Goal: Task Accomplishment & Management: Manage account settings

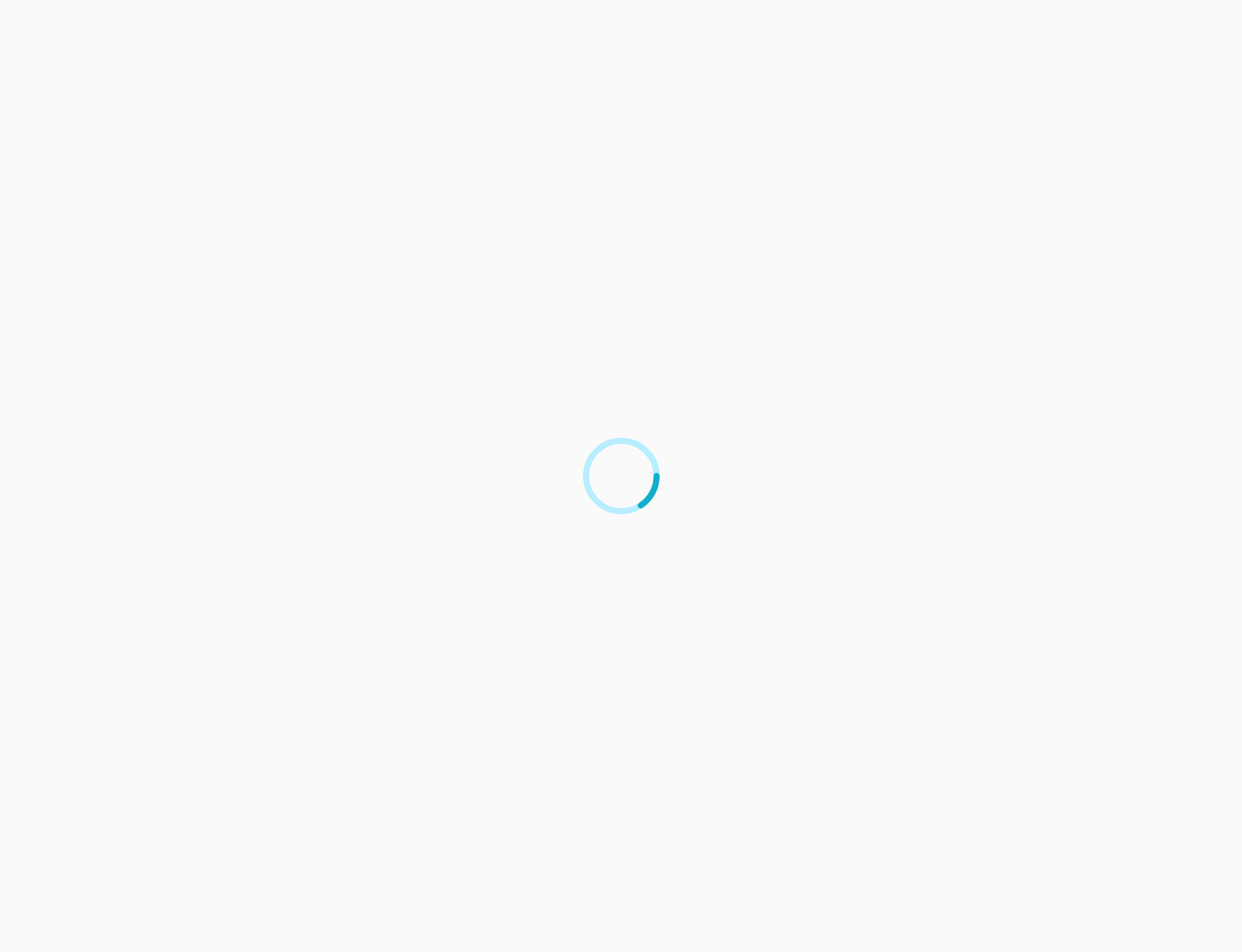
click at [777, 304] on div at bounding box center [621, 476] width 1242 height 952
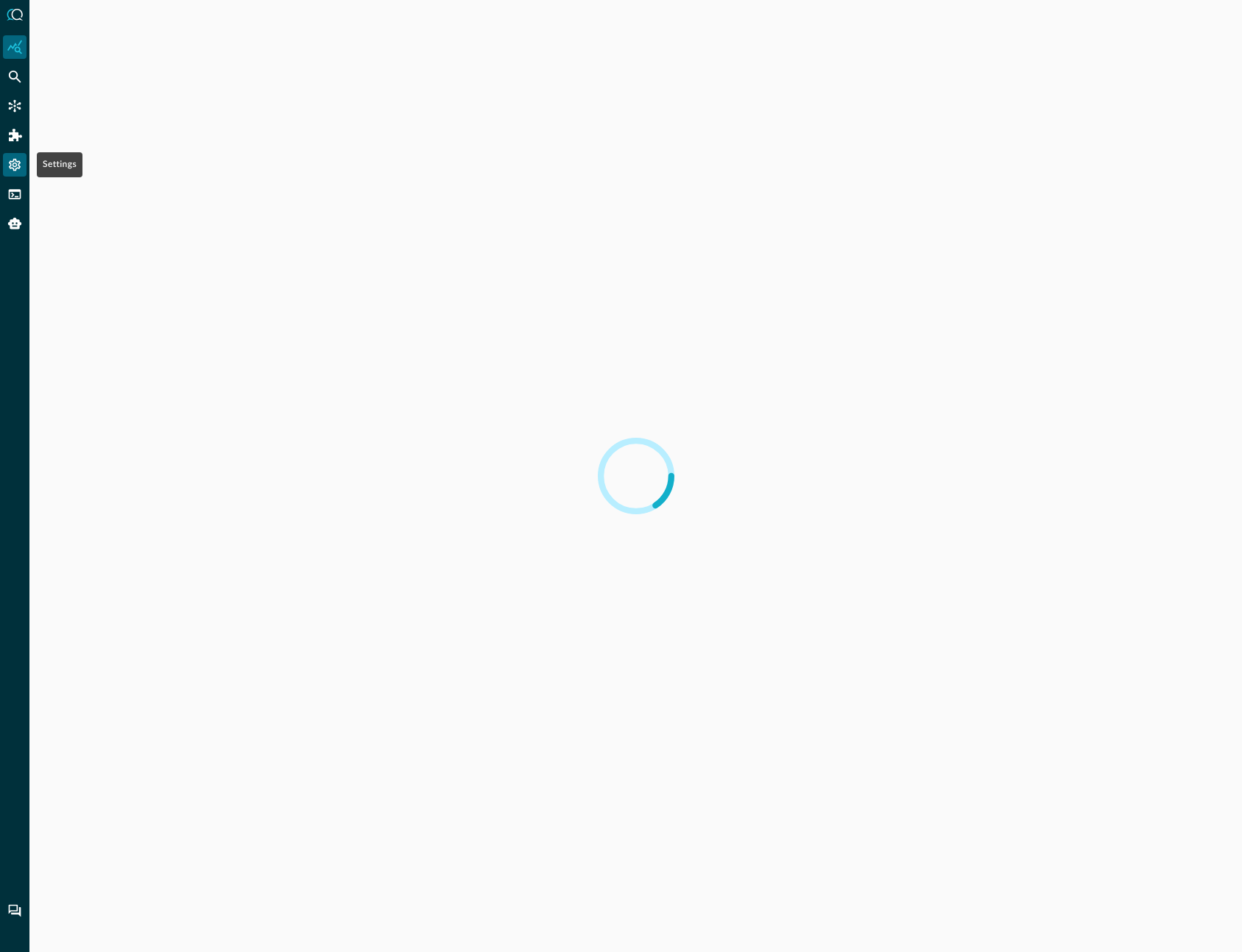
click at [15, 163] on icon "Settings" at bounding box center [15, 165] width 12 height 12
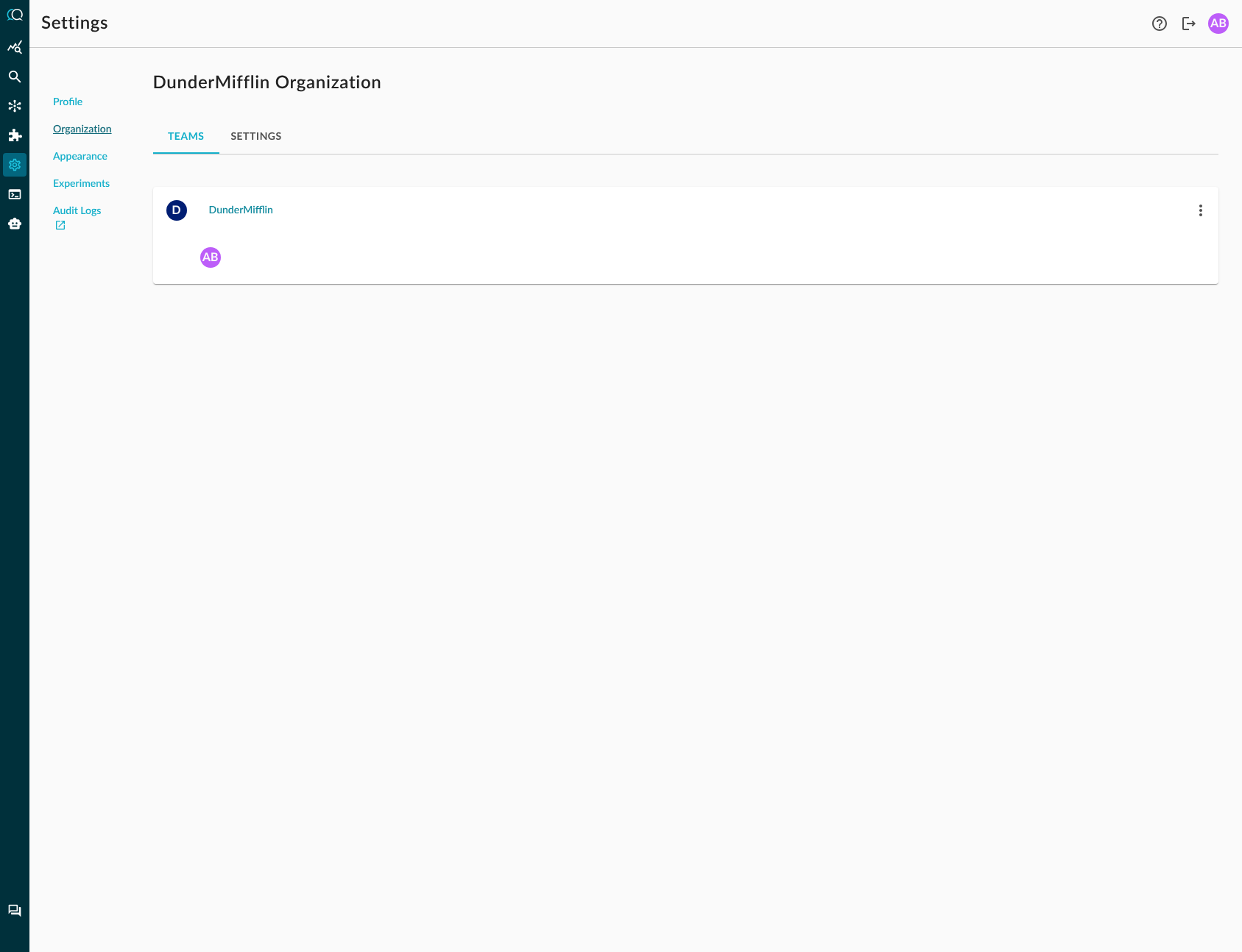
click at [234, 206] on div "DunderMifflin" at bounding box center [241, 211] width 64 height 19
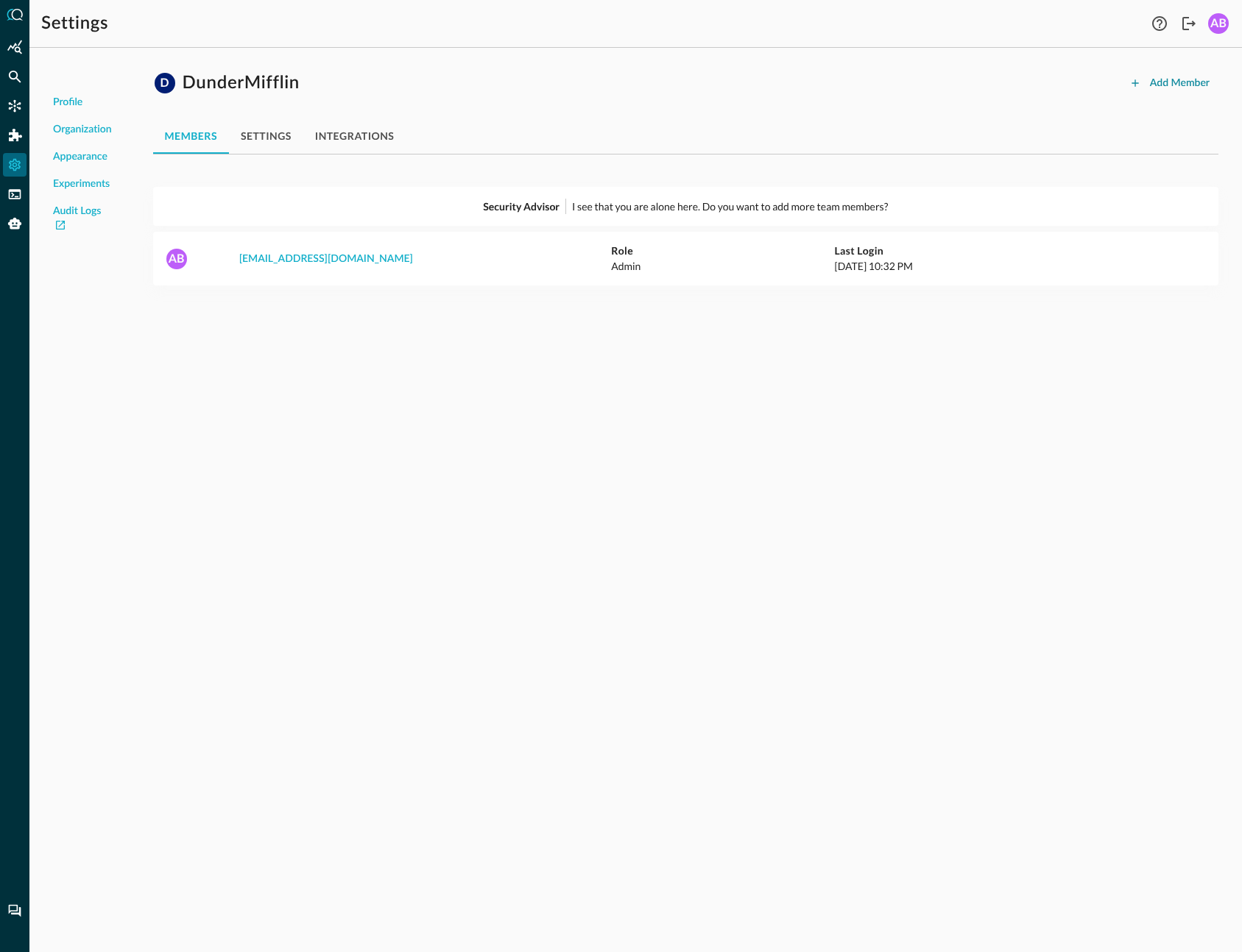
click at [1183, 87] on div "Add Member" at bounding box center [1180, 84] width 60 height 19
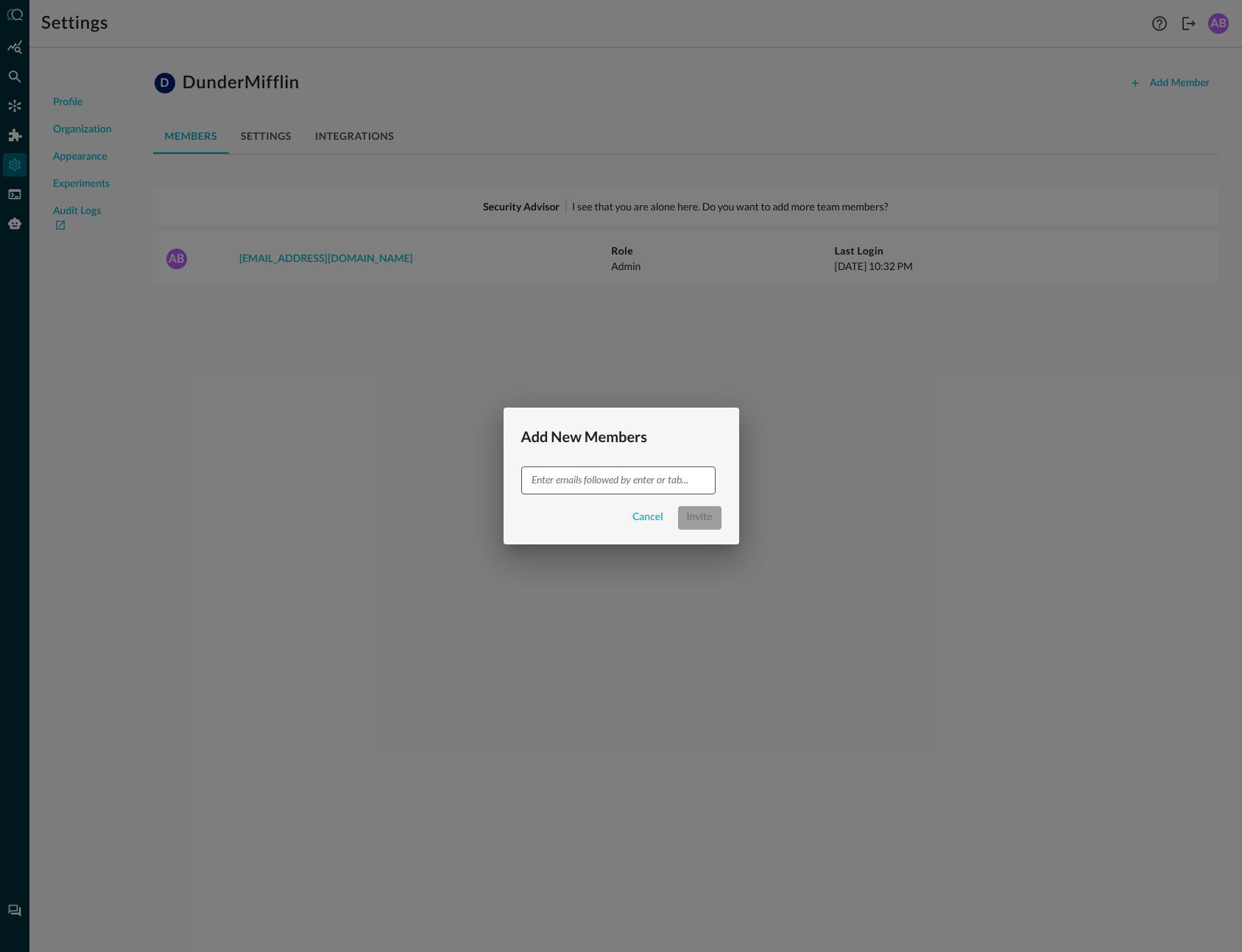
click at [577, 484] on input "text" at bounding box center [617, 480] width 183 height 19
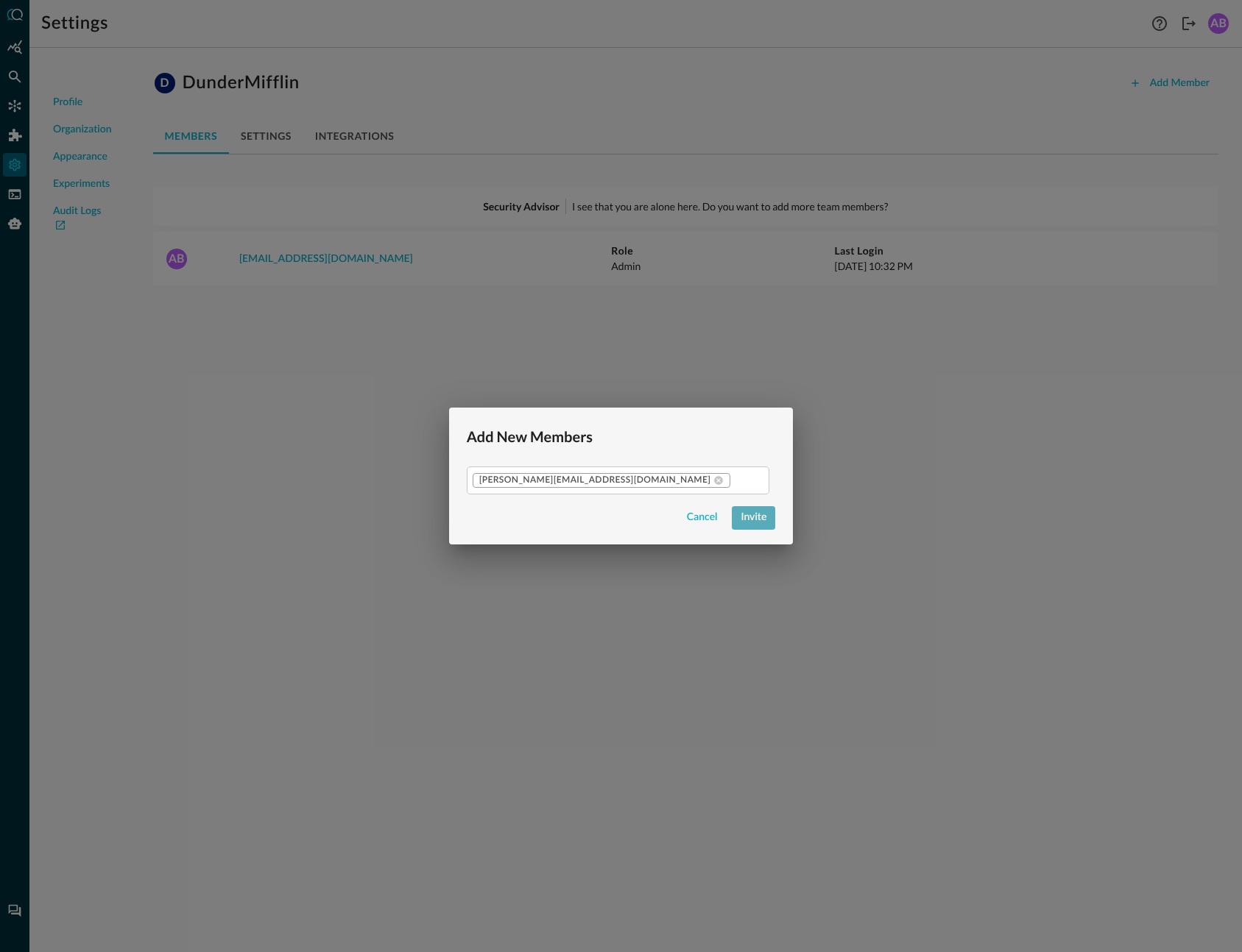
click at [741, 521] on div "Invite" at bounding box center [754, 517] width 26 height 19
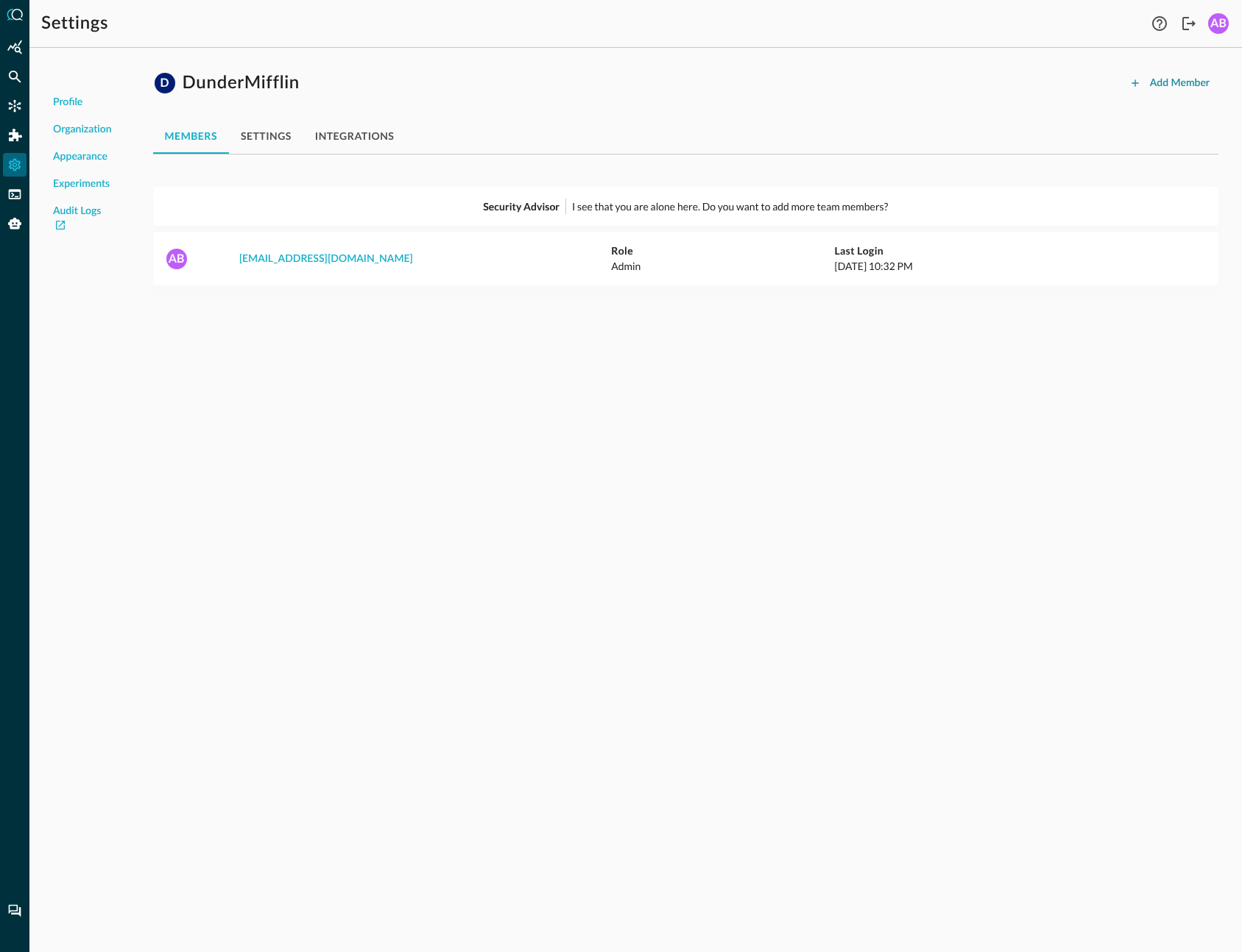
click at [1195, 83] on div "Add Member" at bounding box center [1180, 84] width 60 height 19
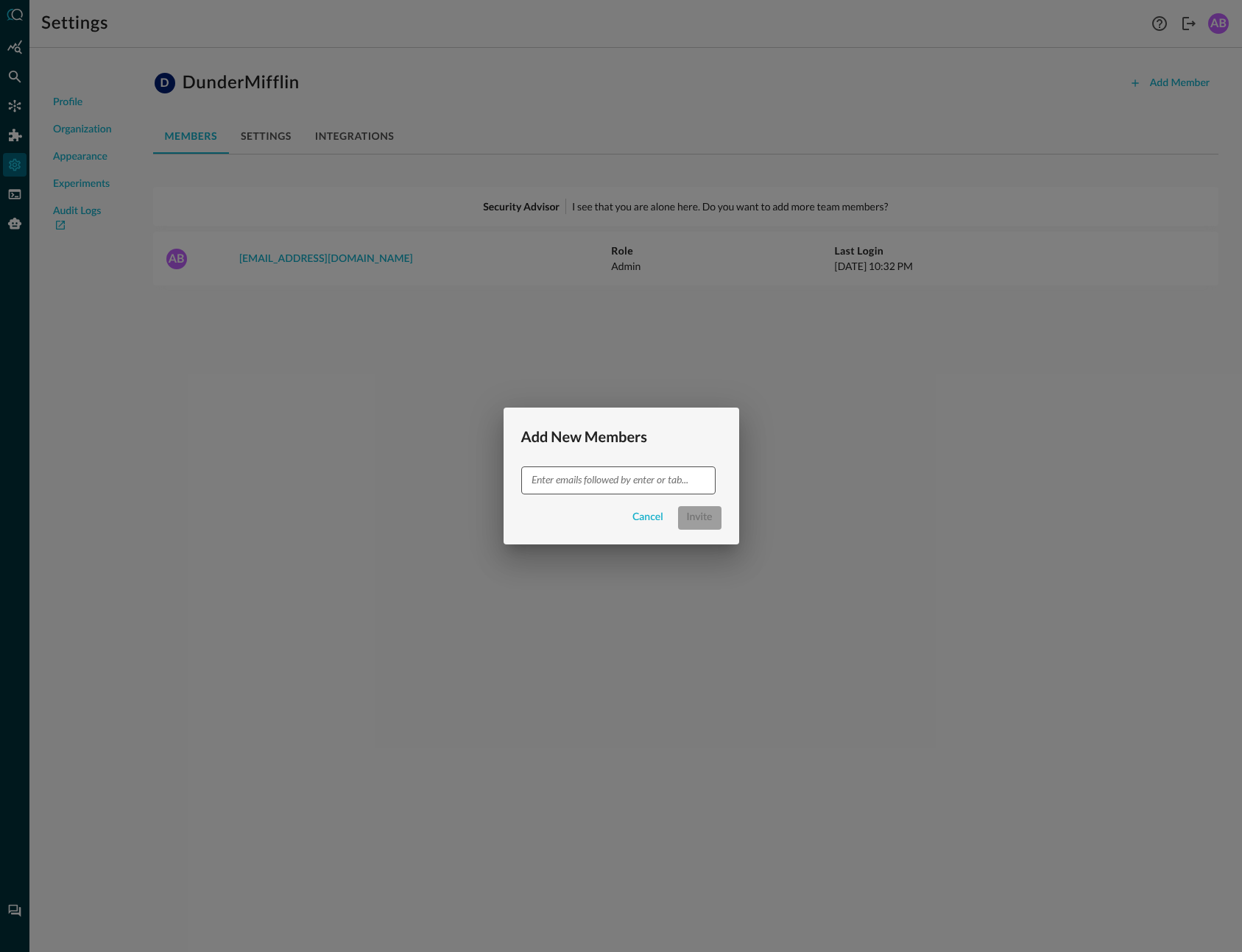
click at [624, 482] on input "text" at bounding box center [617, 480] width 183 height 19
type input "[PERSON_NAME][EMAIL_ADDRESS][PERSON_NAME][DOMAIN_NAME]"
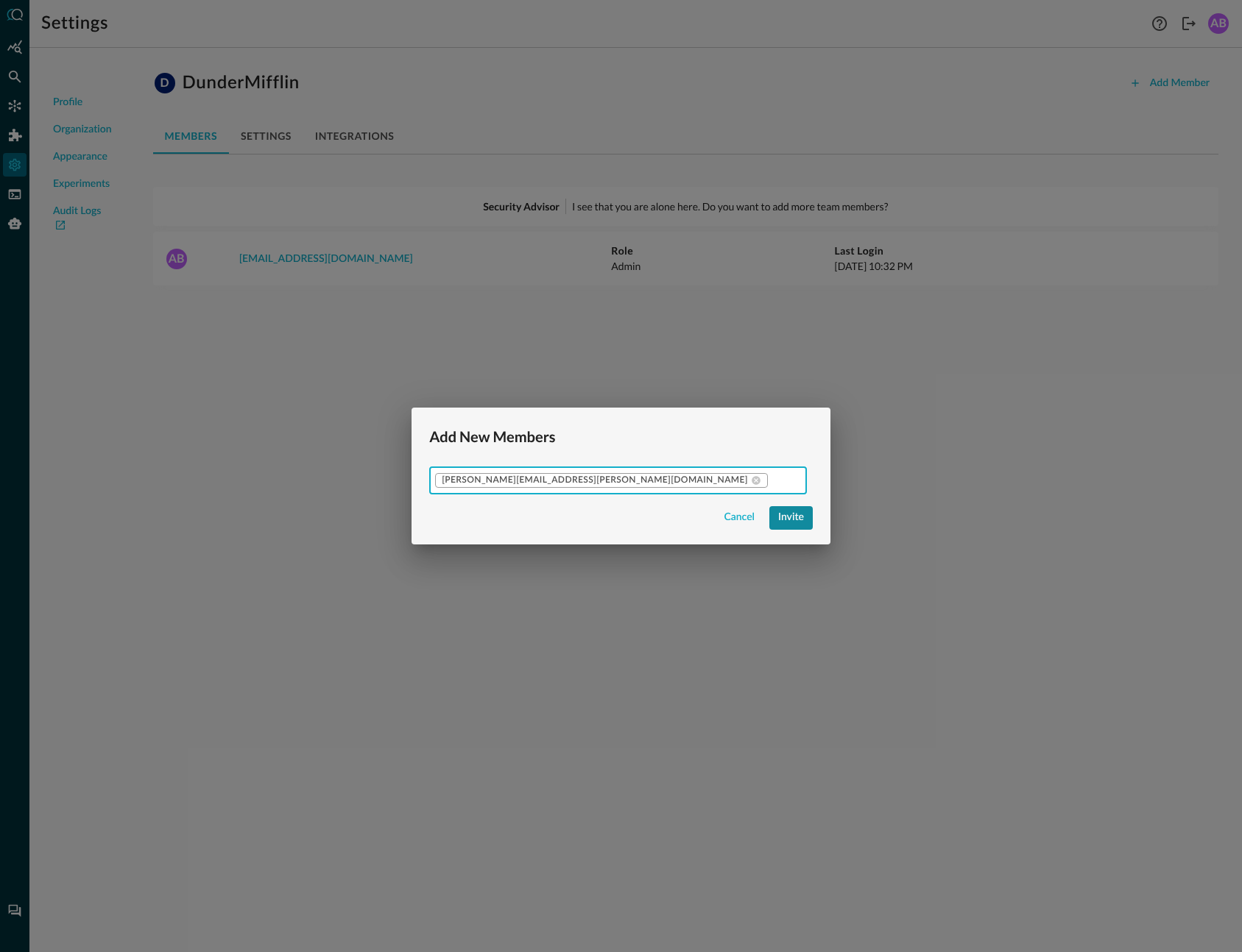
click at [778, 518] on div "Invite" at bounding box center [791, 517] width 26 height 19
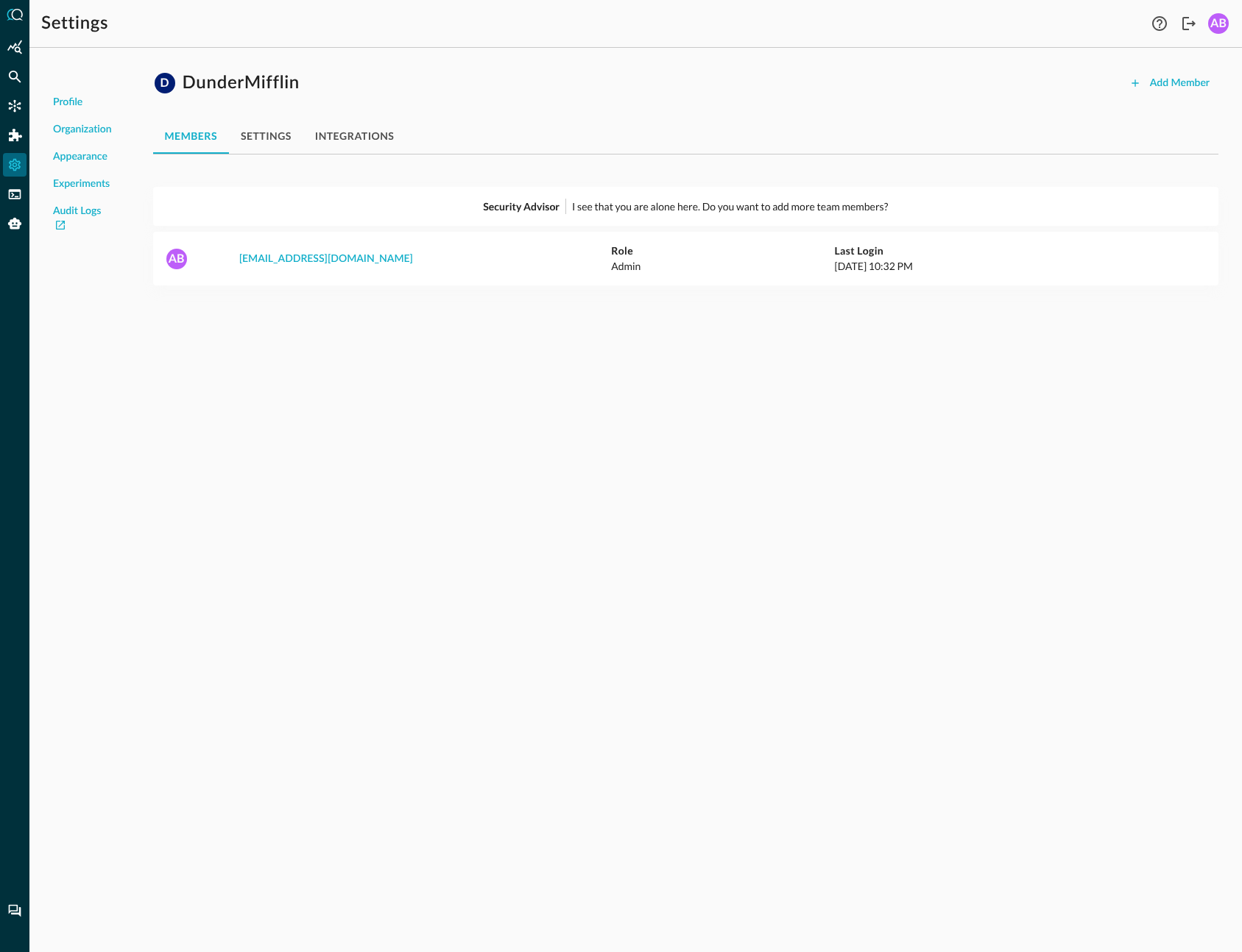
click at [820, 597] on div "Profile Organization Appearance Experiments Audit Logs D DunderMifflin Add Memb…" at bounding box center [635, 506] width 1213 height 893
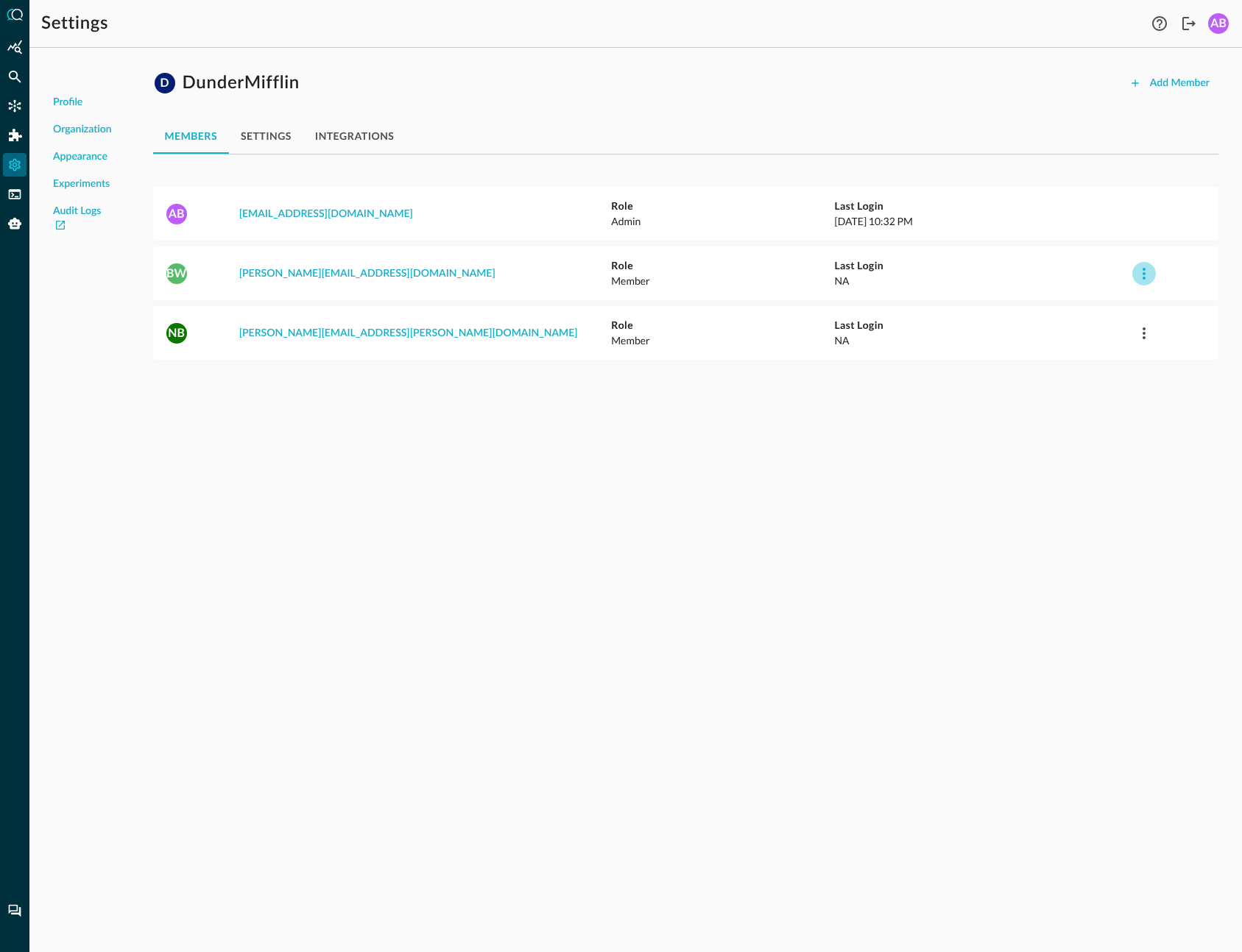
click at [1137, 274] on icon "button" at bounding box center [1144, 274] width 18 height 18
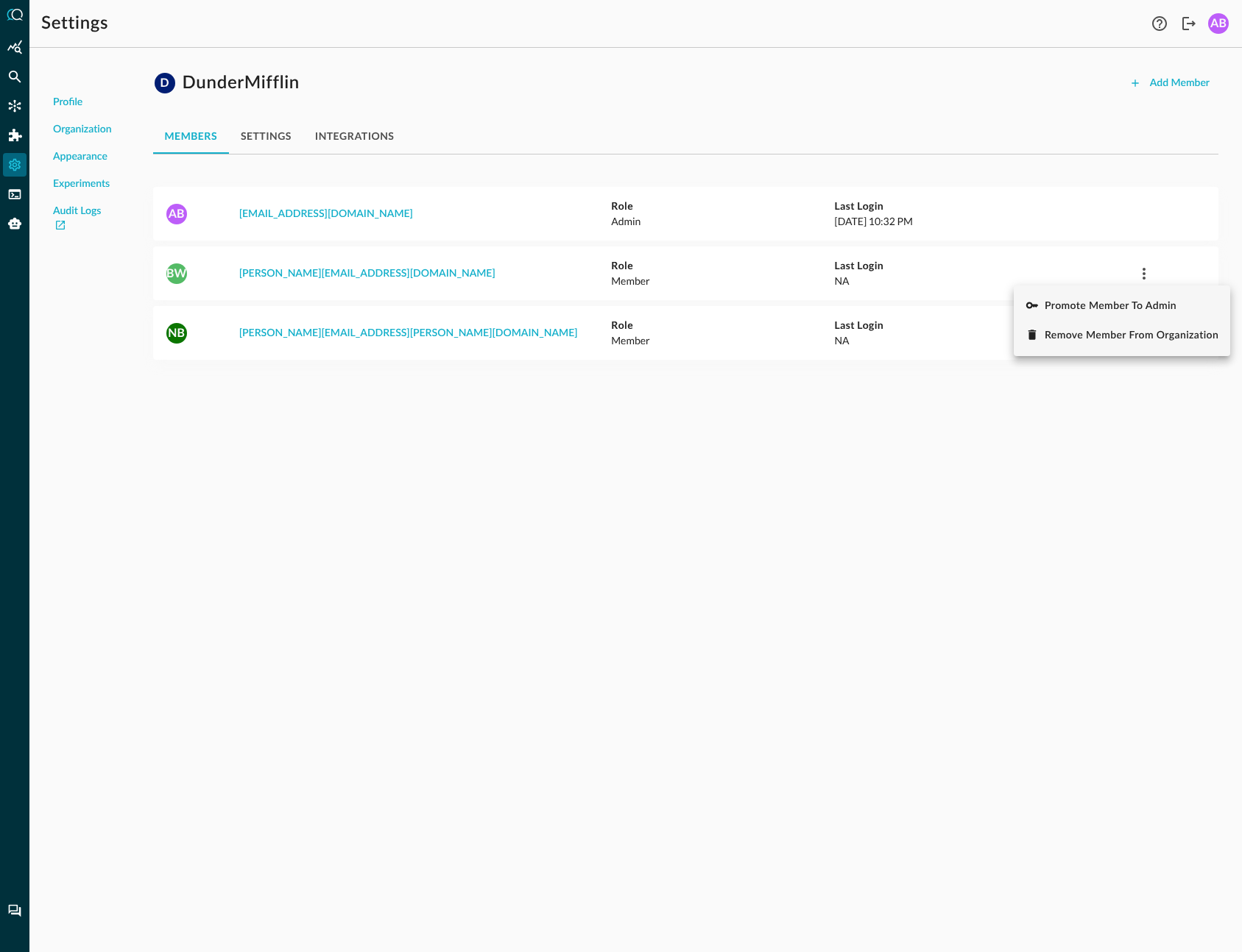
click at [789, 688] on div at bounding box center [621, 476] width 1242 height 952
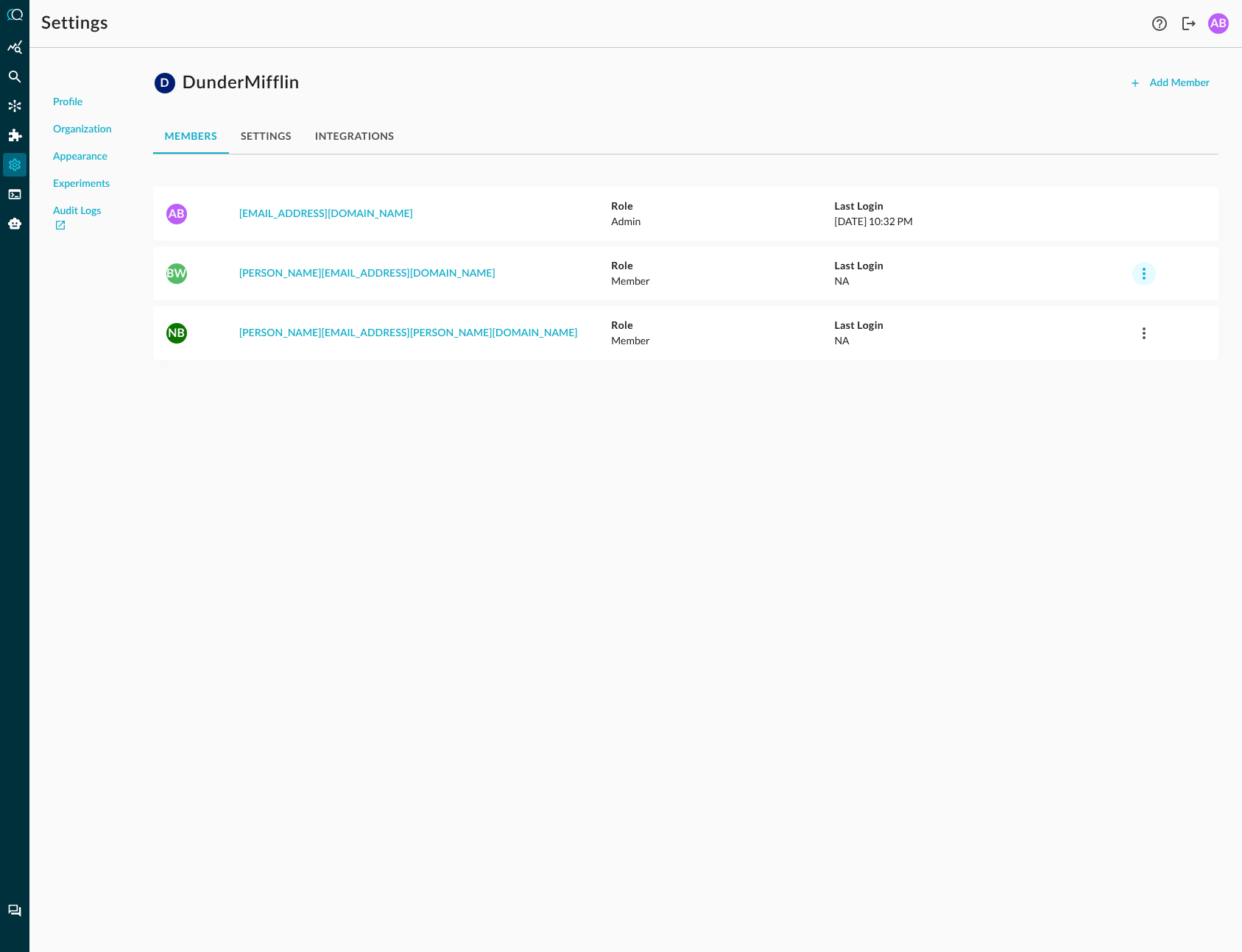
click at [1144, 278] on icon "button" at bounding box center [1144, 273] width 3 height 12
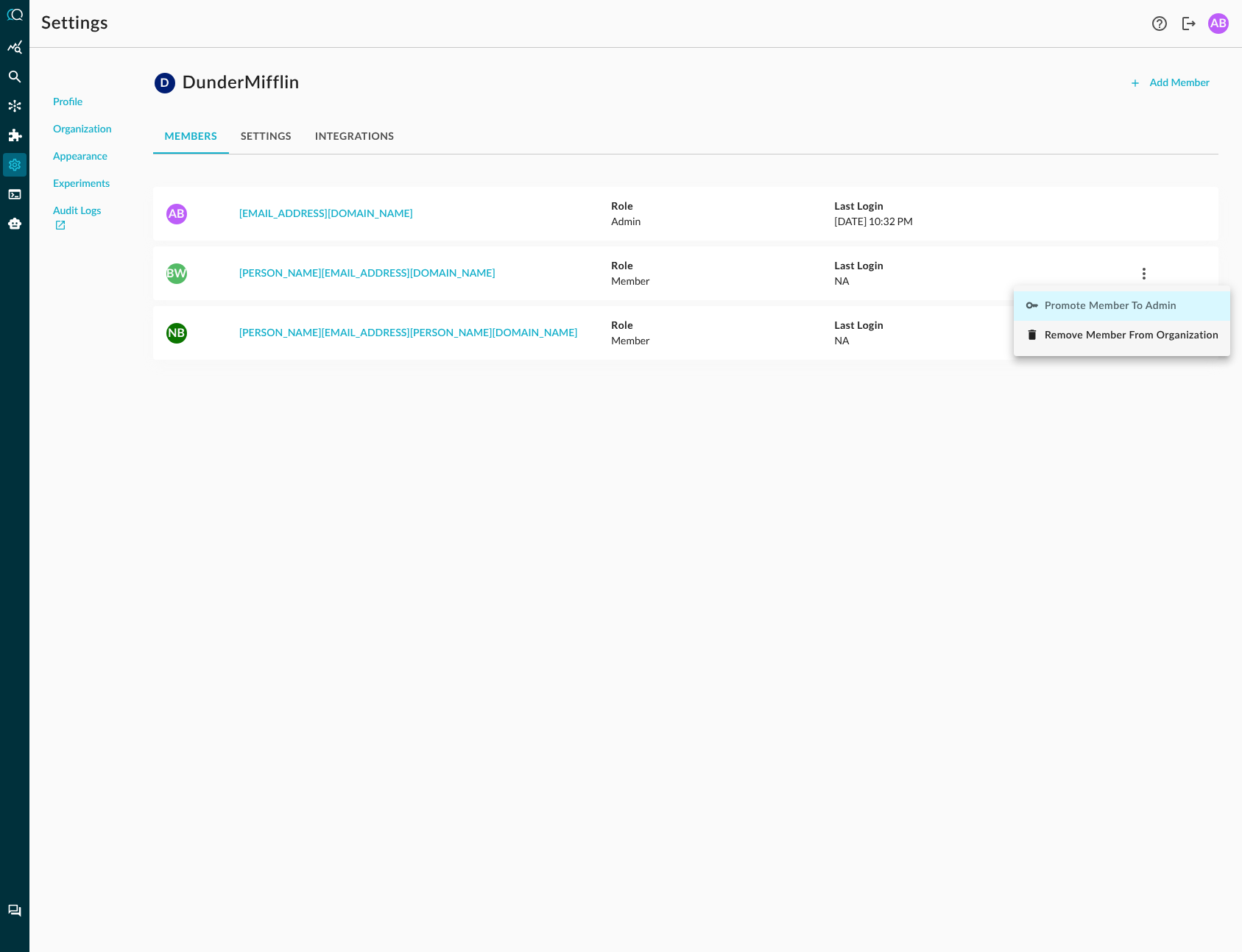
click at [1150, 303] on span "Promote Member to Admin" at bounding box center [1111, 306] width 131 height 11
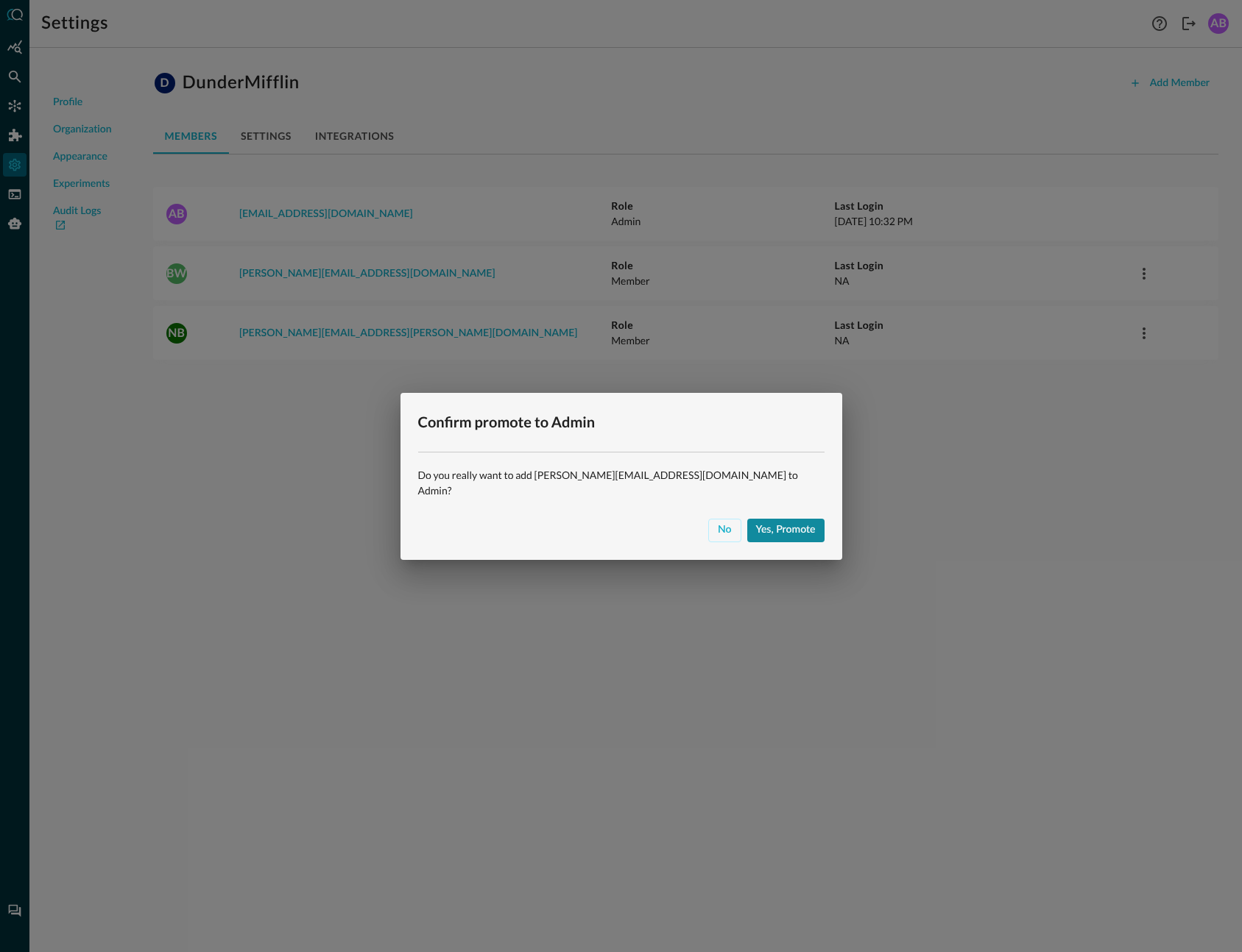
click at [747, 532] on button "Yes, promote" at bounding box center [785, 530] width 77 height 24
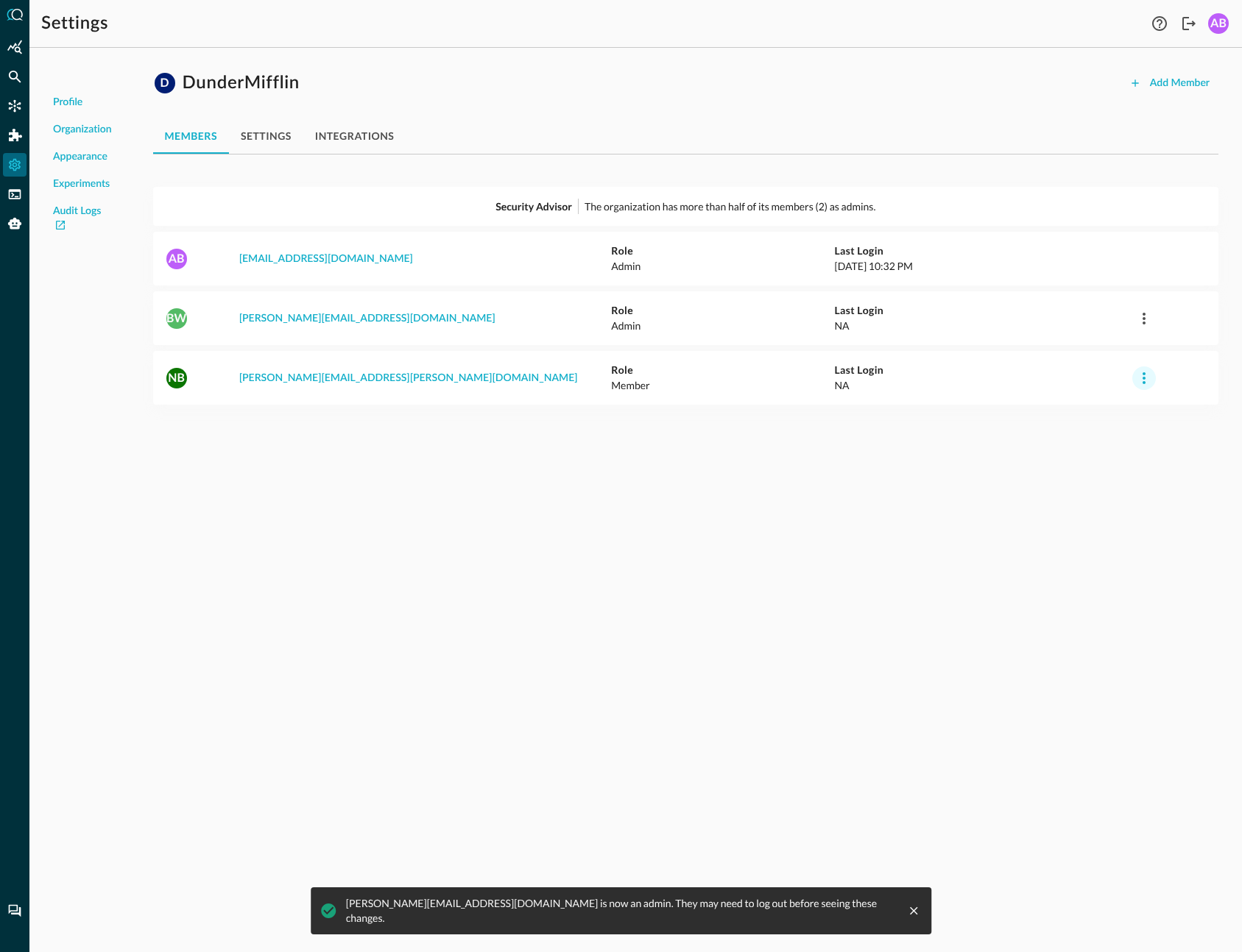
click at [1145, 373] on icon "button" at bounding box center [1144, 378] width 3 height 12
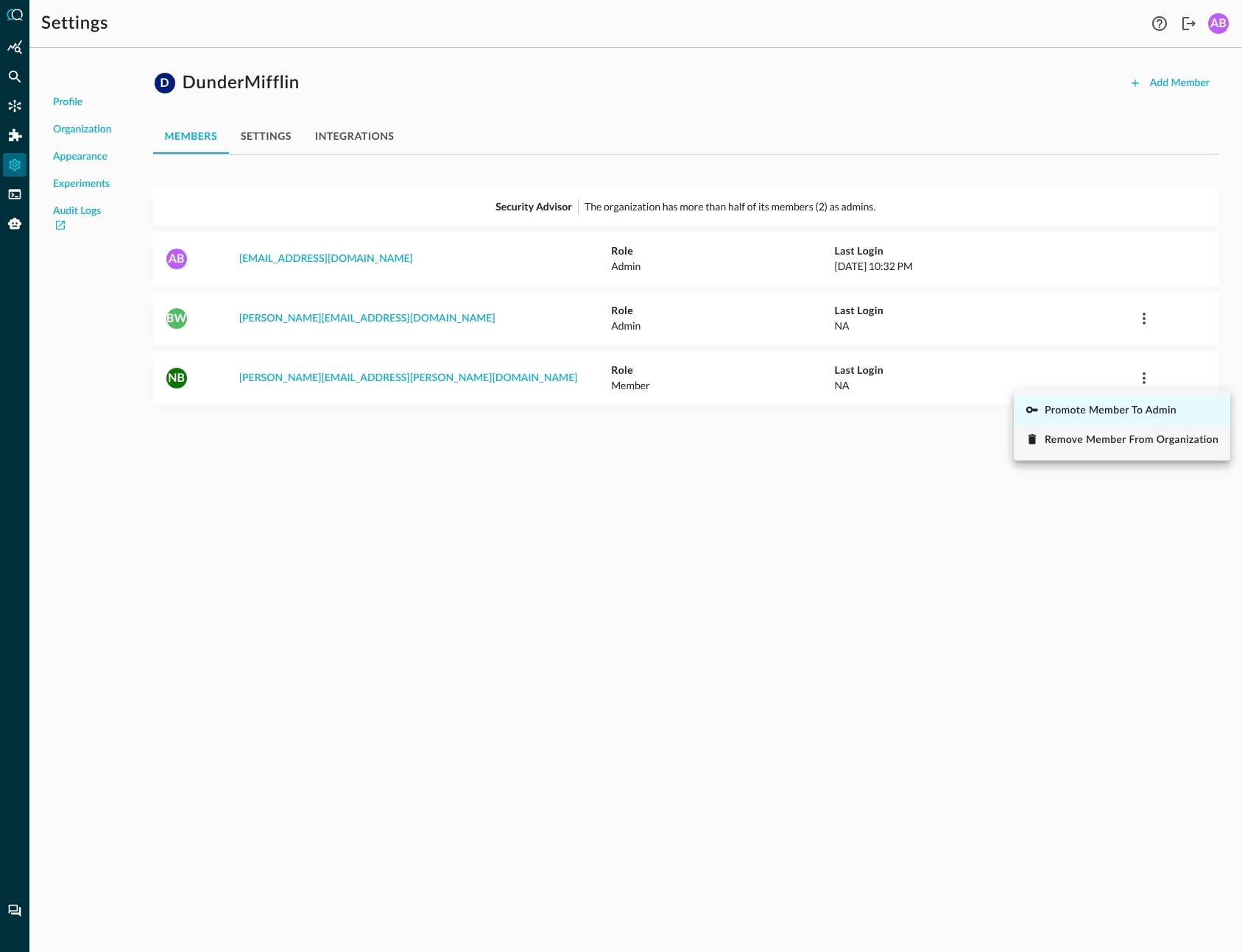
click at [1145, 402] on div "Promote Member to Admin" at bounding box center [1111, 411] width 131 height 19
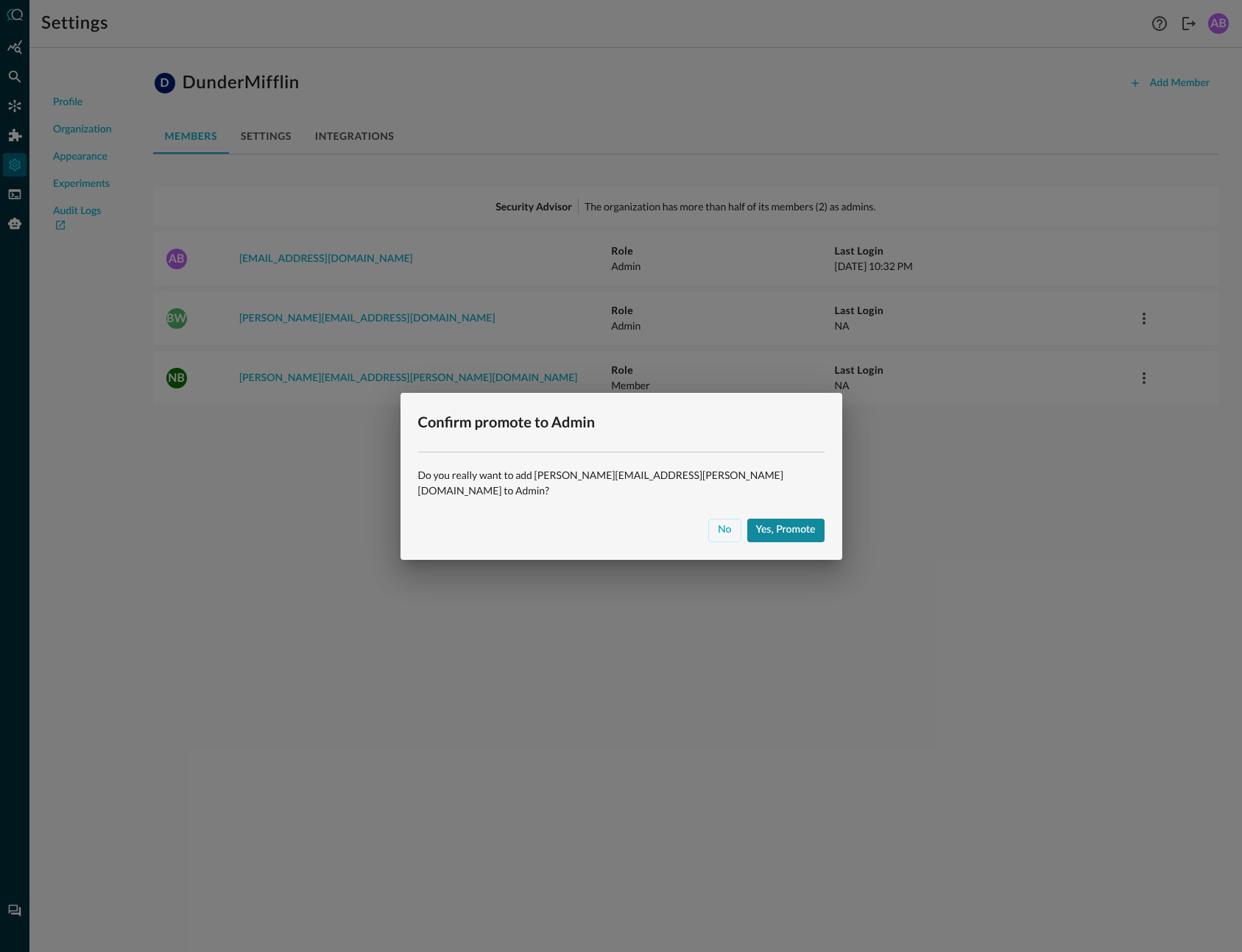
click at [754, 519] on button "Yes, promote" at bounding box center [785, 530] width 77 height 24
